Goal: Task Accomplishment & Management: Complete application form

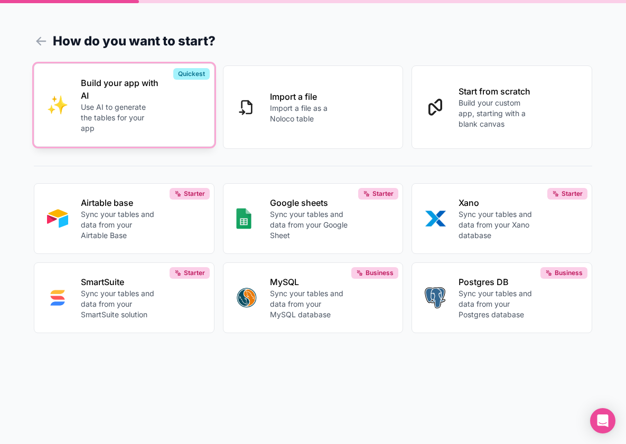
click at [171, 136] on button "Build your app with AI Use AI to generate the tables for your app Quickest" at bounding box center [124, 104] width 181 height 83
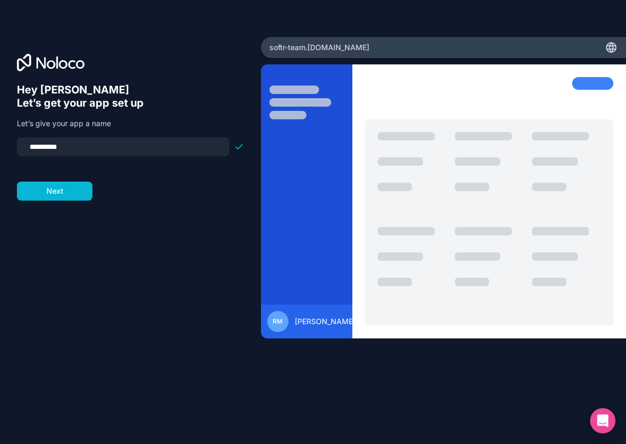
click at [60, 201] on div "**********" at bounding box center [130, 236] width 227 height 307
click at [59, 193] on button "Next" at bounding box center [55, 191] width 76 height 19
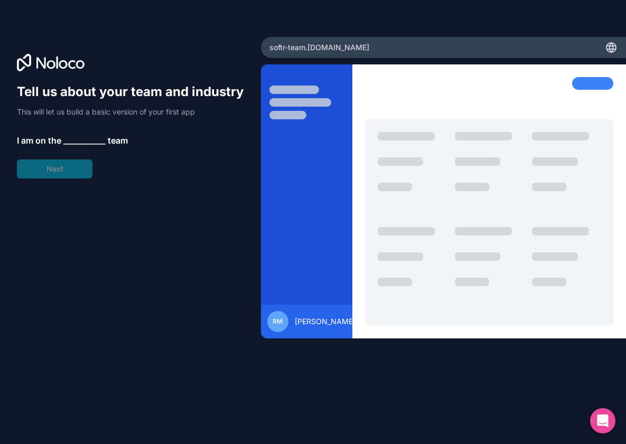
click at [67, 172] on div "Tell us about your team and industry This will let us build a basic version of …" at bounding box center [130, 130] width 227 height 95
click at [81, 138] on span "__________" at bounding box center [84, 140] width 42 height 13
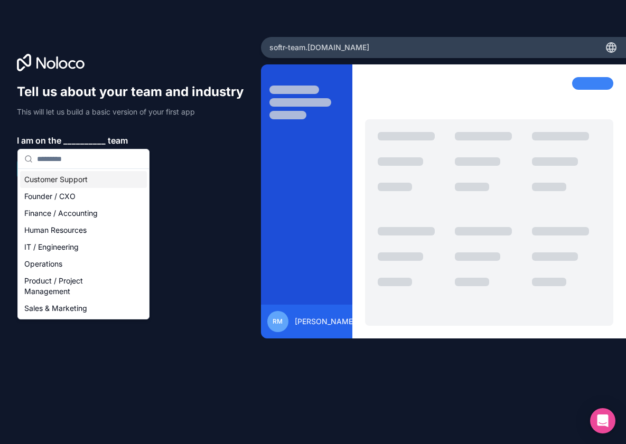
click at [77, 186] on div "Customer Support" at bounding box center [83, 179] width 127 height 17
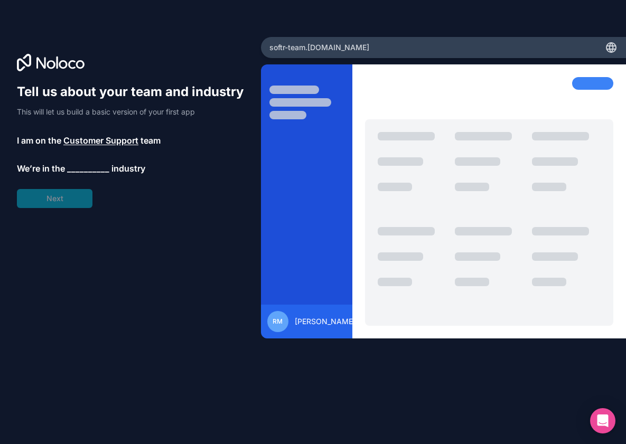
click at [73, 186] on div "Tell us about your team and industry This will let us build a basic version of …" at bounding box center [130, 145] width 227 height 125
click at [78, 174] on span "__________" at bounding box center [88, 170] width 42 height 13
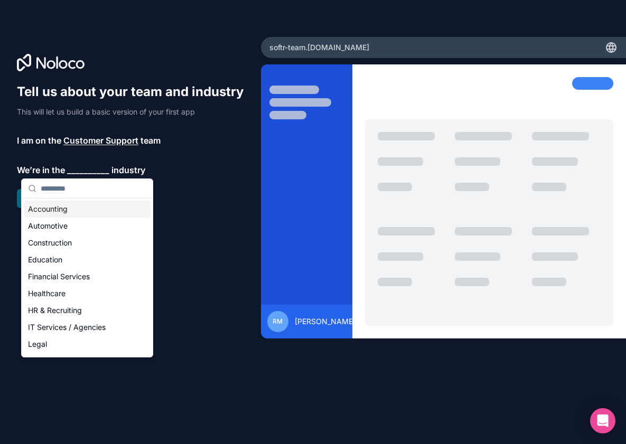
click at [77, 196] on input "text" at bounding box center [94, 188] width 106 height 19
click at [77, 203] on div "Accounting" at bounding box center [87, 209] width 127 height 17
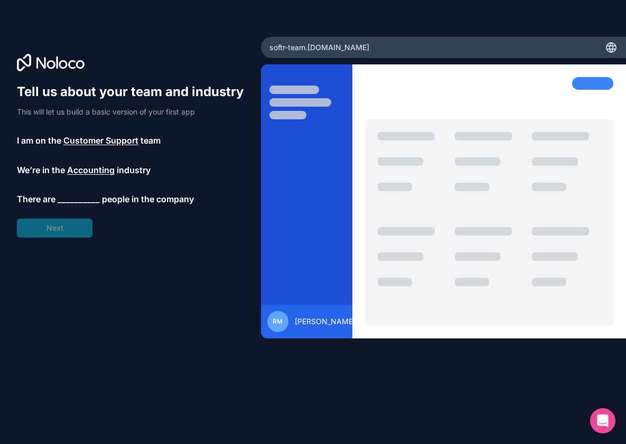
click at [61, 222] on div "Tell us about your team and industry This will let us build a basic version of …" at bounding box center [130, 160] width 227 height 154
click at [77, 203] on span "__________" at bounding box center [79, 199] width 42 height 13
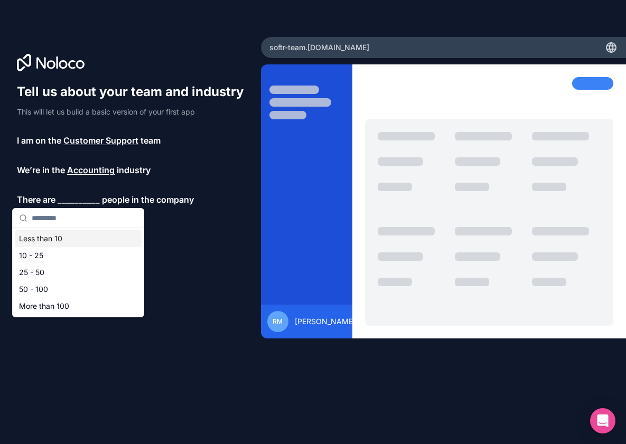
click at [76, 231] on div "Less than 10" at bounding box center [78, 238] width 127 height 17
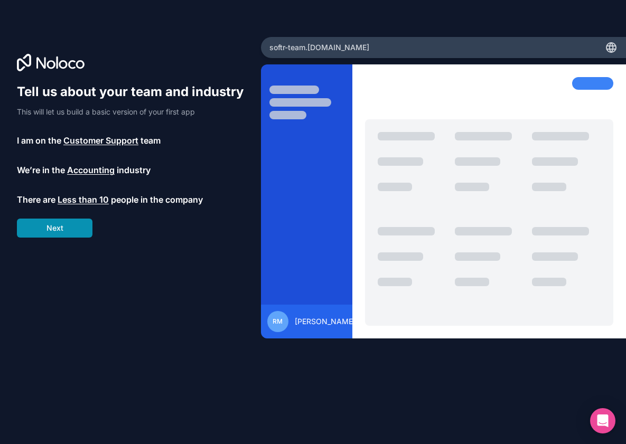
click at [57, 227] on button "Next" at bounding box center [55, 228] width 76 height 19
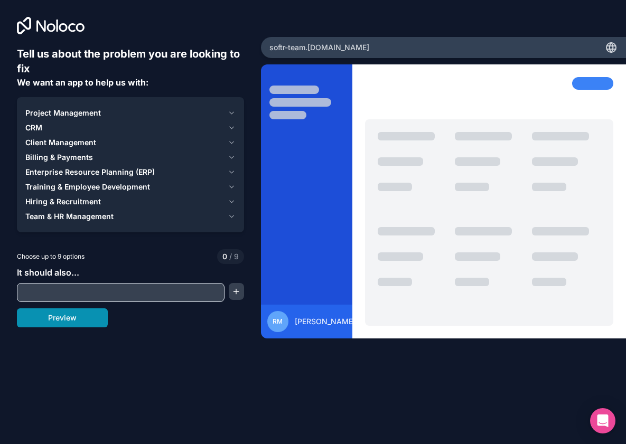
click at [80, 314] on button "Preview" at bounding box center [62, 318] width 91 height 19
click at [34, 129] on span "CRM" at bounding box center [33, 128] width 17 height 11
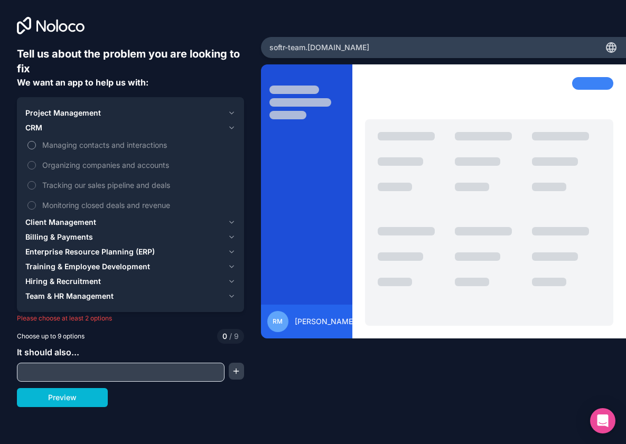
click at [98, 143] on span "Managing contacts and interactions" at bounding box center [137, 145] width 191 height 11
click at [36, 143] on button "Managing contacts and interactions" at bounding box center [31, 145] width 8 height 8
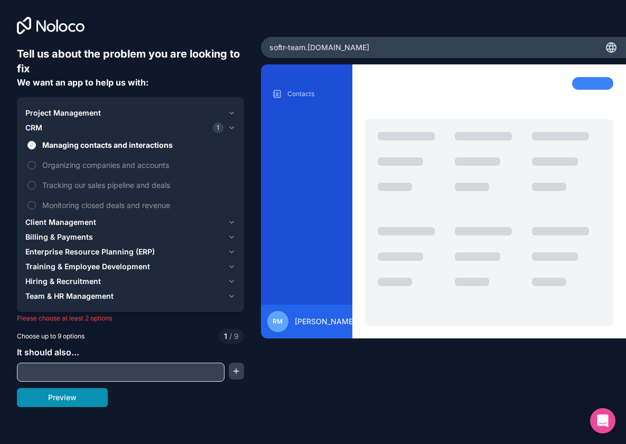
click at [68, 401] on button "Preview" at bounding box center [62, 397] width 91 height 19
click at [51, 369] on input "text" at bounding box center [121, 372] width 202 height 15
click at [102, 175] on label "Tracking our sales pipeline and deals" at bounding box center [130, 185] width 210 height 20
click at [36, 181] on button "Tracking our sales pipeline and deals" at bounding box center [31, 185] width 8 height 8
click at [66, 395] on button "Preview" at bounding box center [62, 397] width 91 height 19
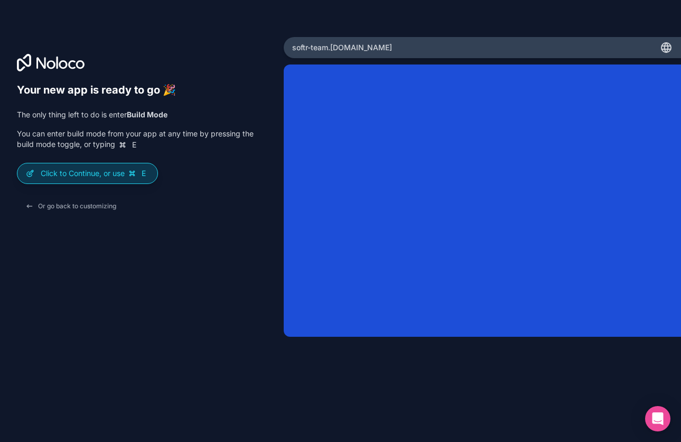
click at [108, 171] on p "Click to Continue, or use E" at bounding box center [95, 173] width 108 height 11
